Goal: Find specific page/section

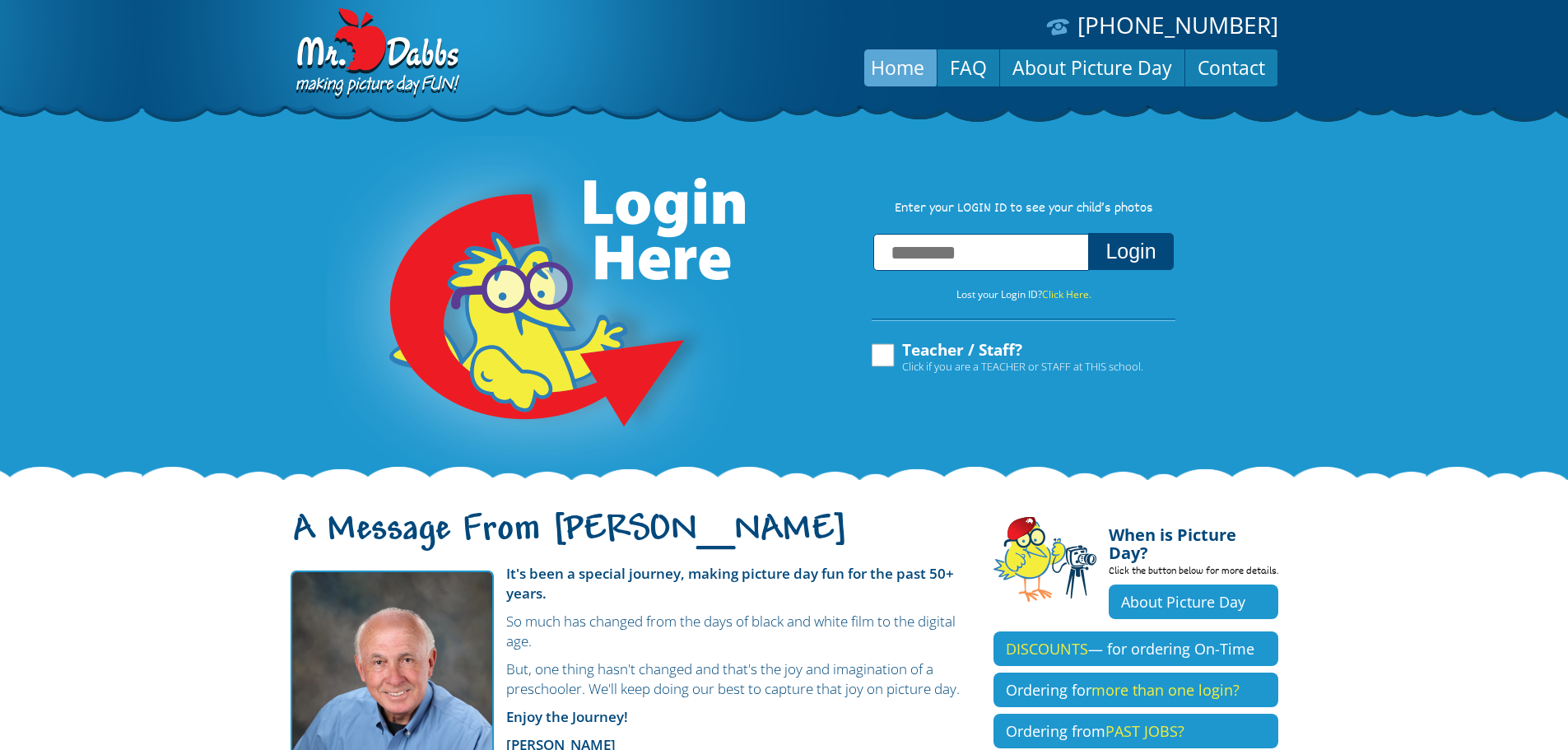
click at [917, 265] on input "text" at bounding box center [981, 252] width 216 height 37
type input "**********"
click at [1089, 233] on button "Login" at bounding box center [1131, 251] width 85 height 37
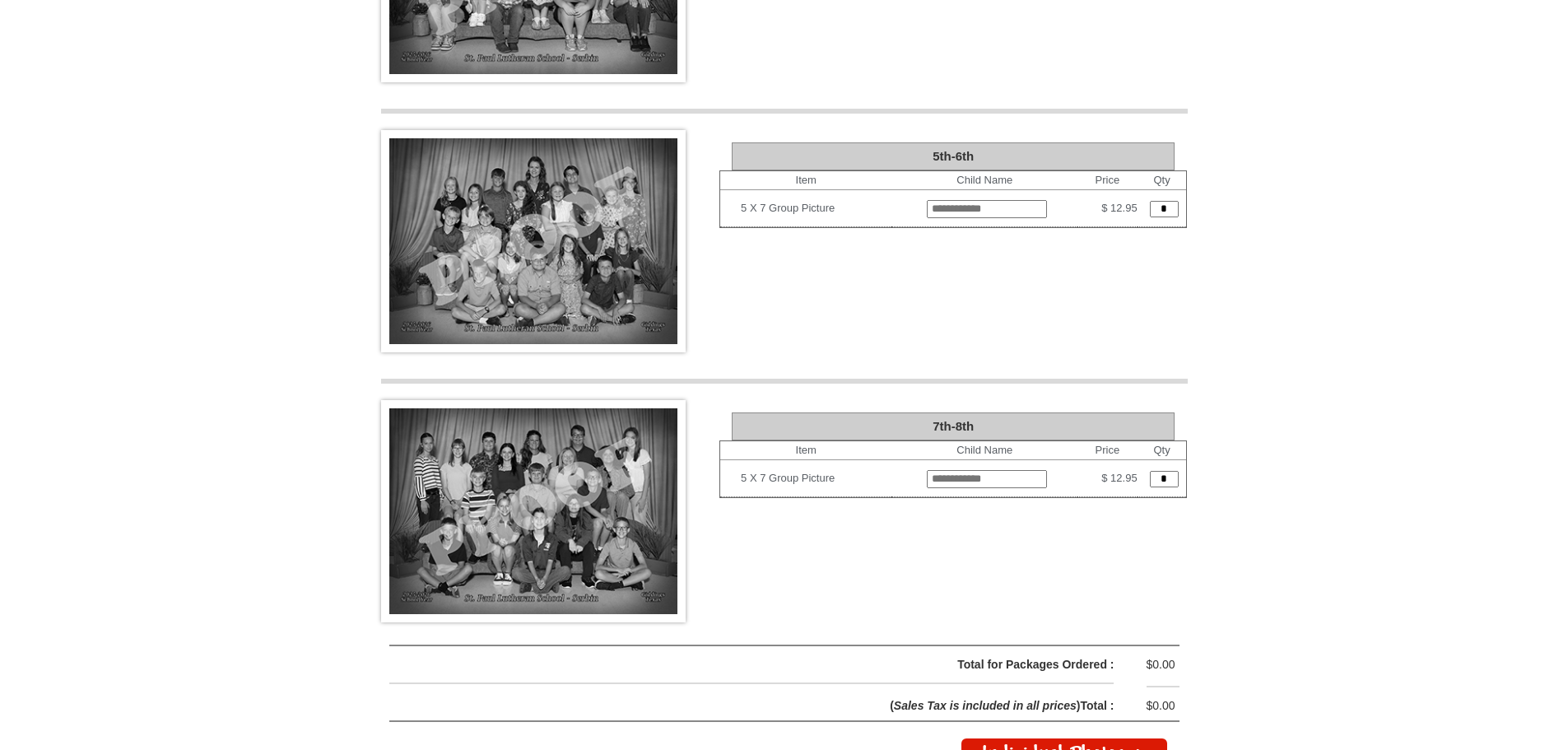
scroll to position [3211, 0]
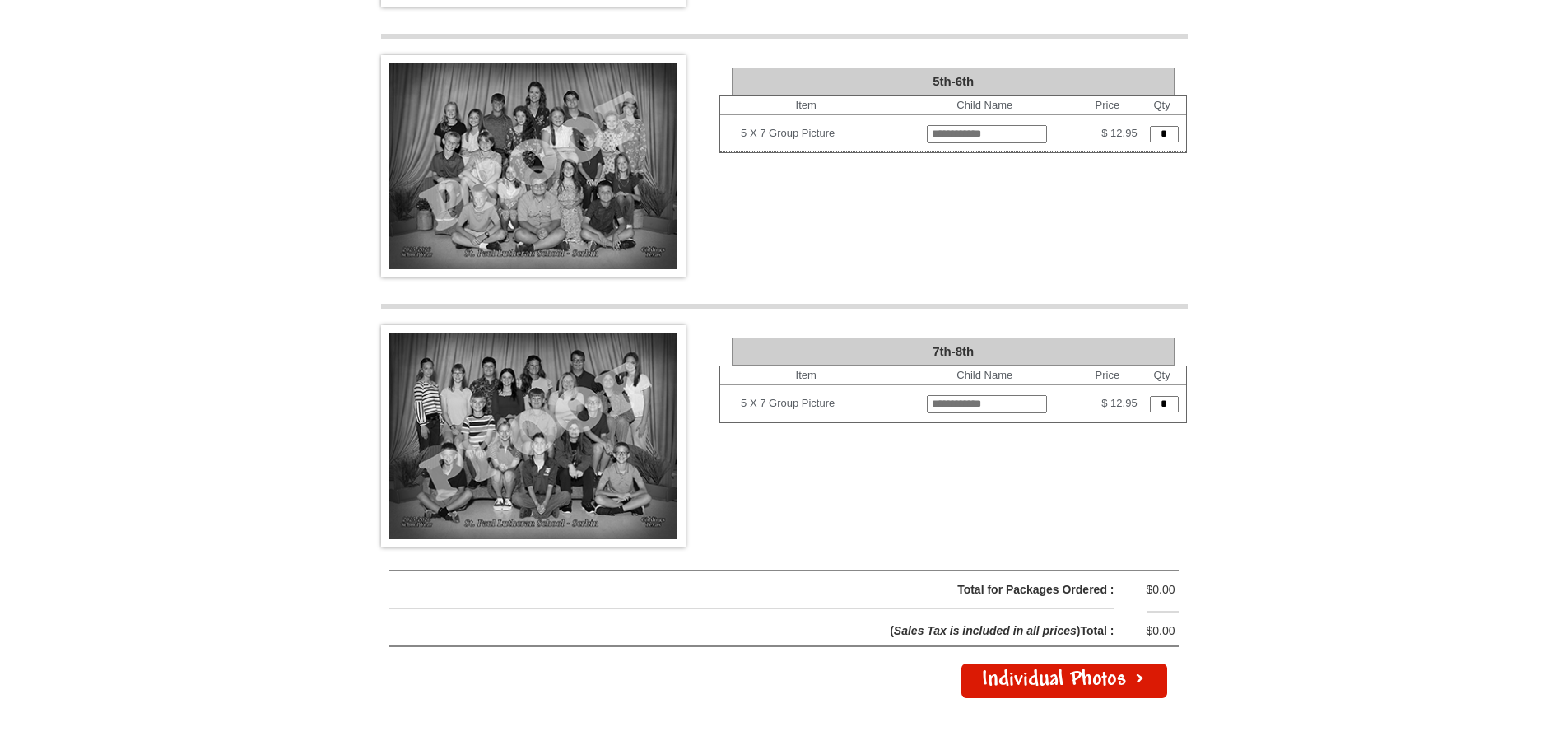
click at [1066, 664] on link "Individual Photos >" at bounding box center [1064, 681] width 205 height 34
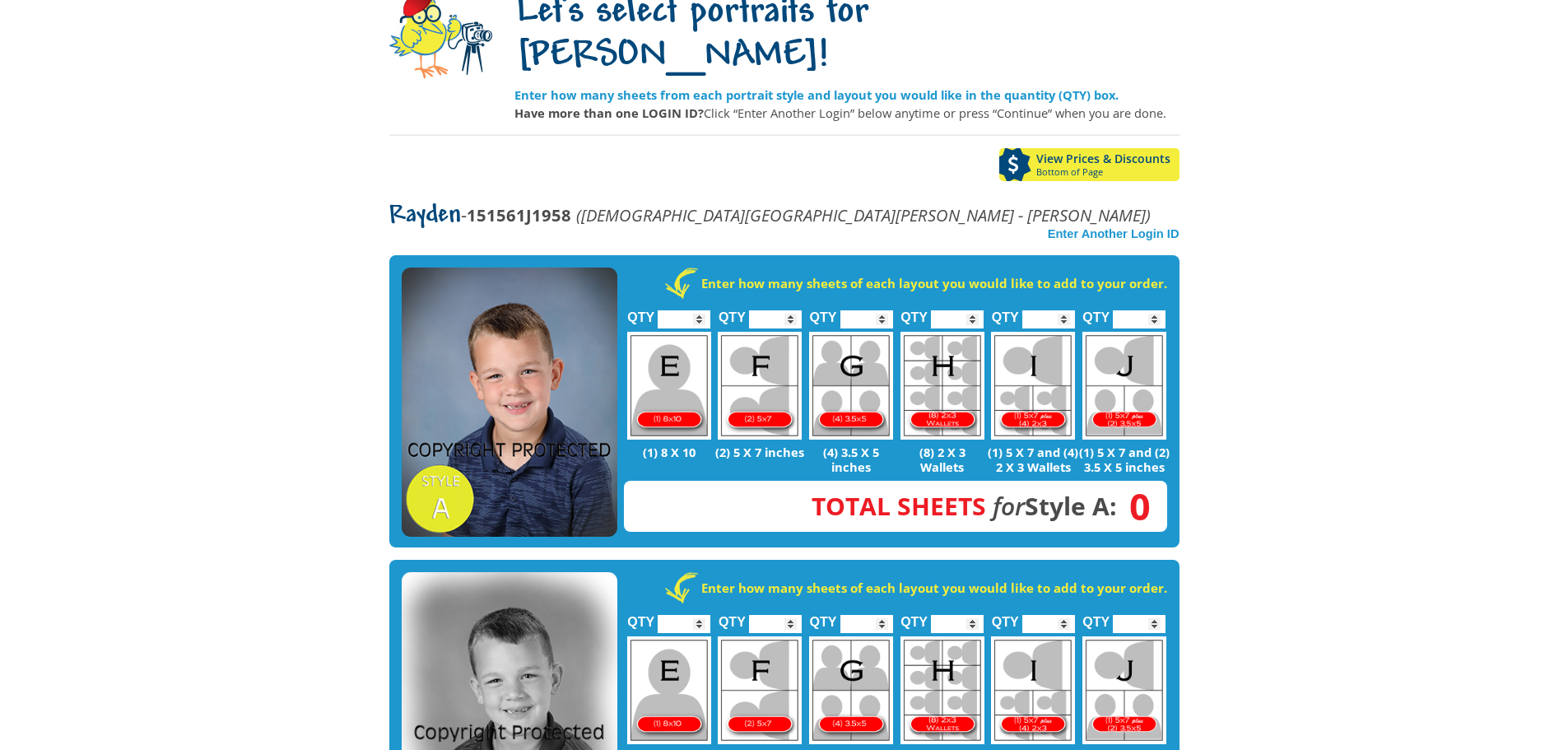
scroll to position [164, 0]
